Goal: Task Accomplishment & Management: Use online tool/utility

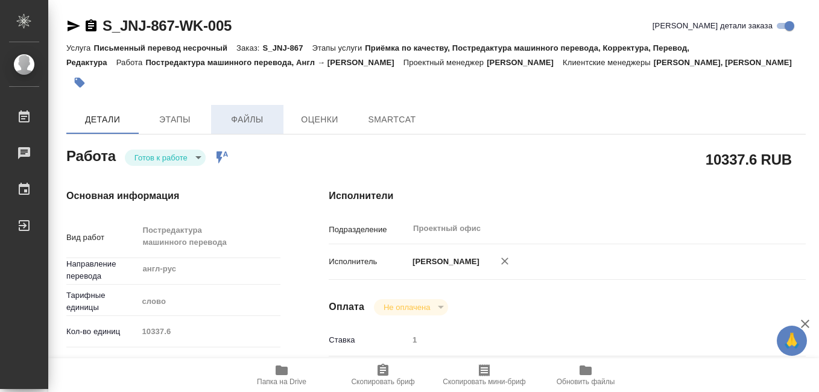
type textarea "x"
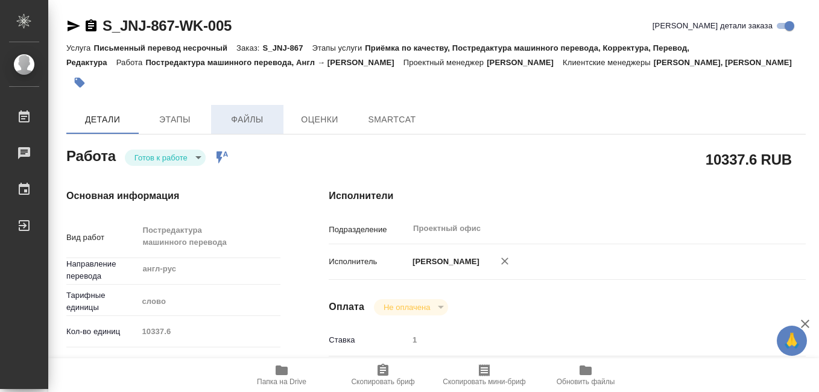
type textarea "x"
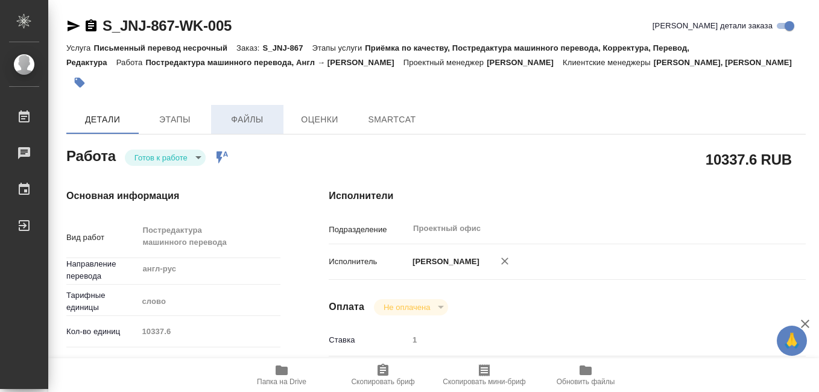
type textarea "x"
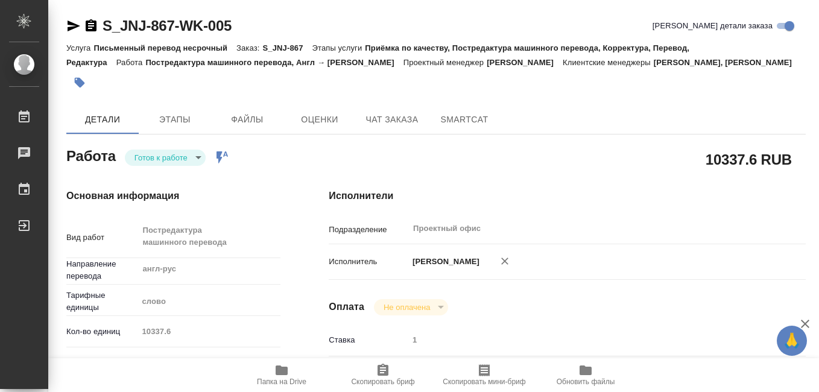
scroll to position [121, 0]
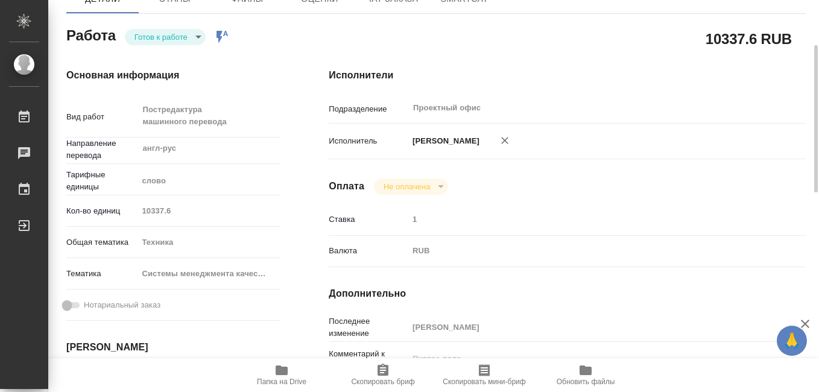
type textarea "x"
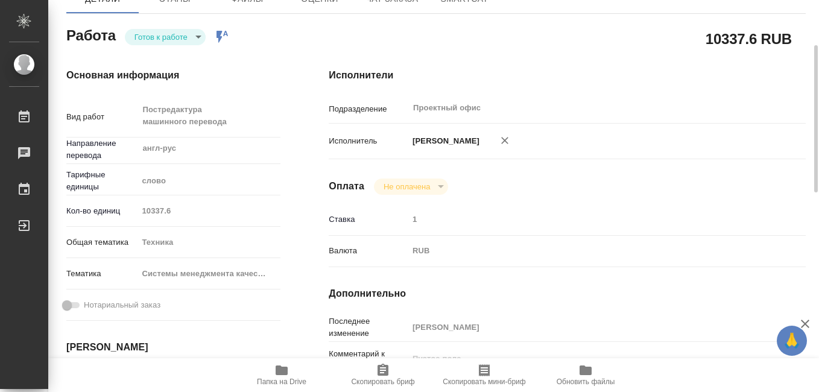
click at [276, 372] on icon "button" at bounding box center [282, 371] width 12 height 10
type textarea "x"
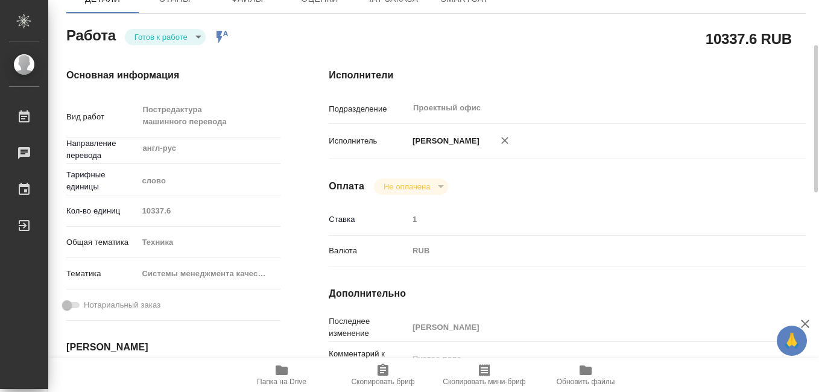
type textarea "x"
